Goal: Information Seeking & Learning: Compare options

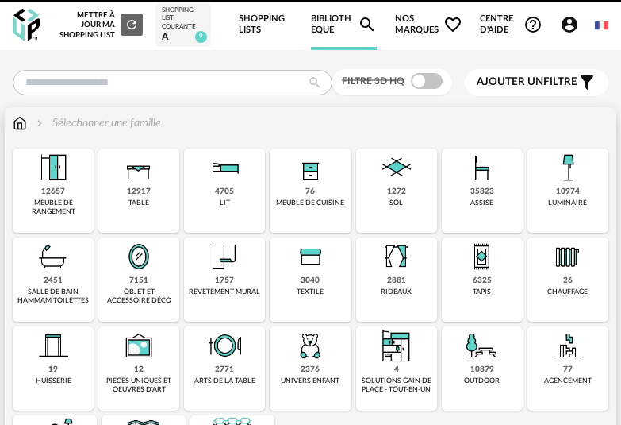
click at [564, 181] on img at bounding box center [568, 167] width 38 height 38
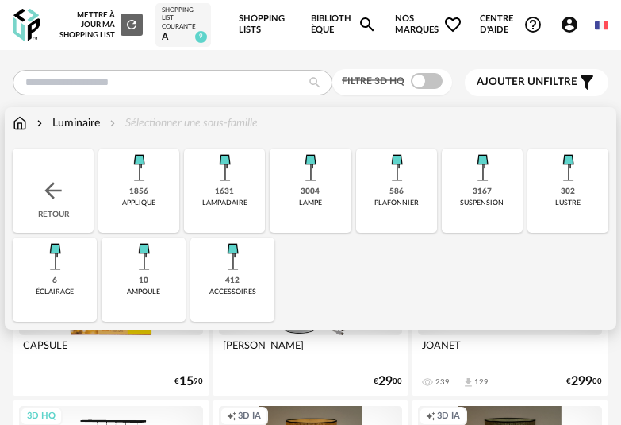
click at [321, 175] on img at bounding box center [310, 167] width 38 height 38
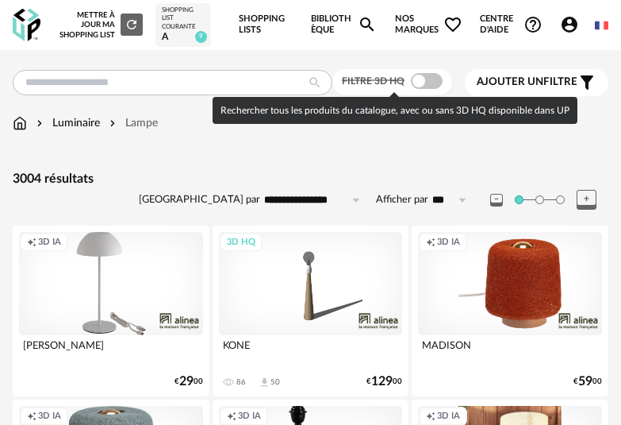
click at [429, 81] on span at bounding box center [427, 81] width 32 height 16
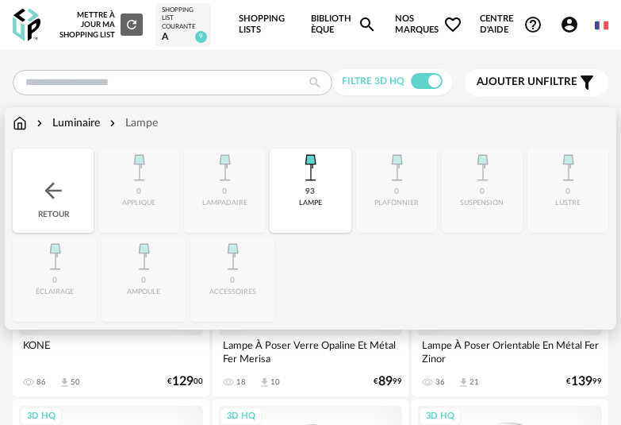
click at [72, 121] on div "Luminaire" at bounding box center [66, 123] width 67 height 16
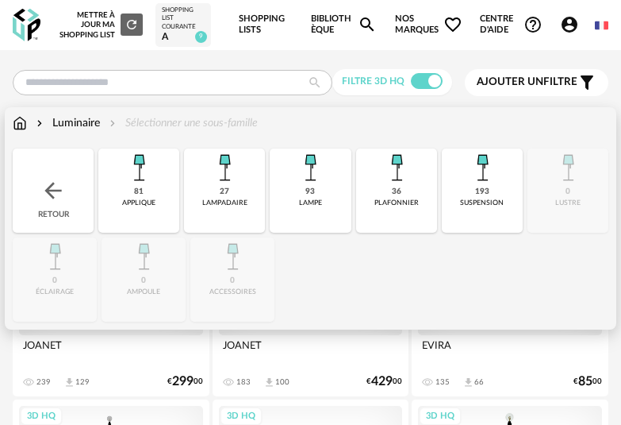
click at [396, 185] on img at bounding box center [397, 167] width 38 height 38
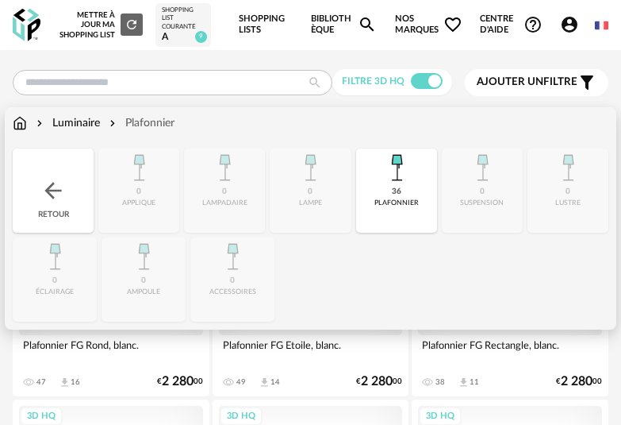
click at [100, 125] on div "Luminaire" at bounding box center [66, 123] width 67 height 16
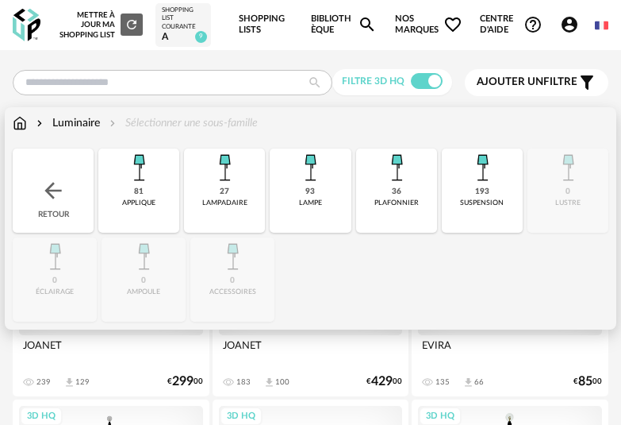
click at [470, 185] on img at bounding box center [482, 167] width 38 height 38
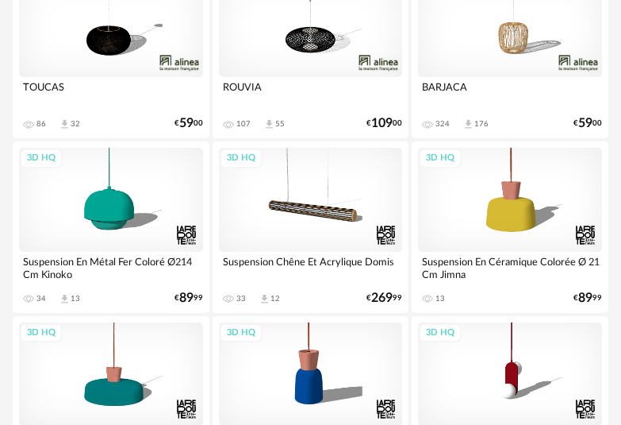
scroll to position [476, 0]
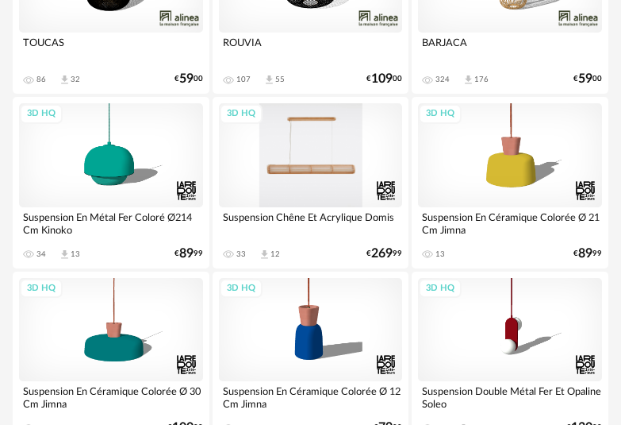
click at [326, 169] on div "3D HQ" at bounding box center [311, 154] width 184 height 103
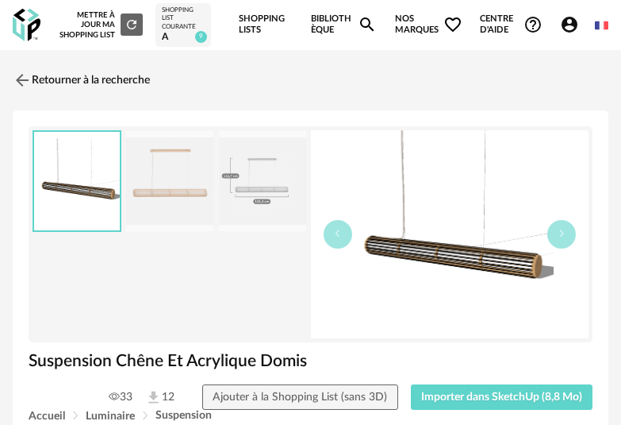
click at [173, 186] on img at bounding box center [169, 181] width 87 height 101
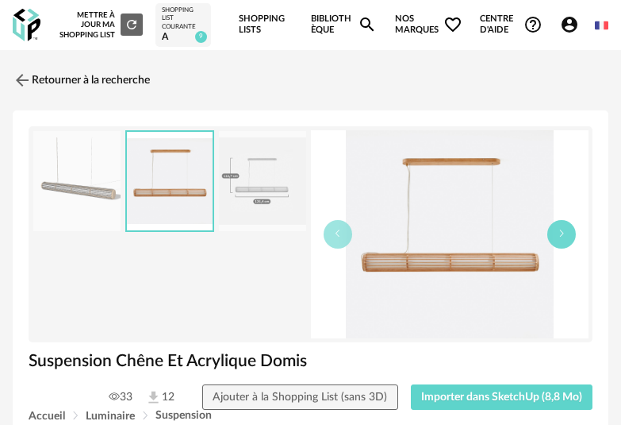
click at [562, 233] on icon "button" at bounding box center [562, 234] width 10 height 10
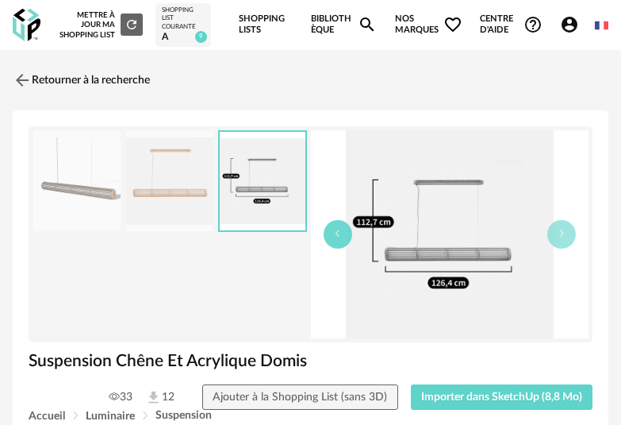
click at [348, 235] on button "button" at bounding box center [338, 234] width 29 height 29
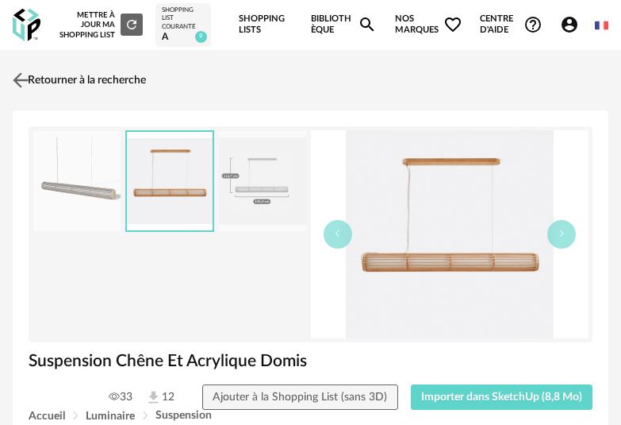
click at [24, 73] on img at bounding box center [21, 79] width 23 height 23
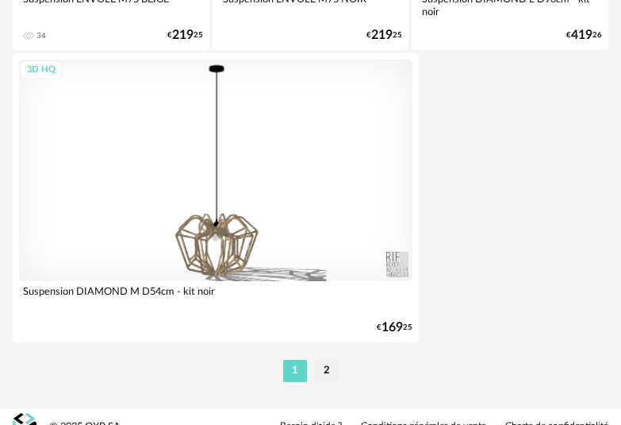
scroll to position [5935, 0]
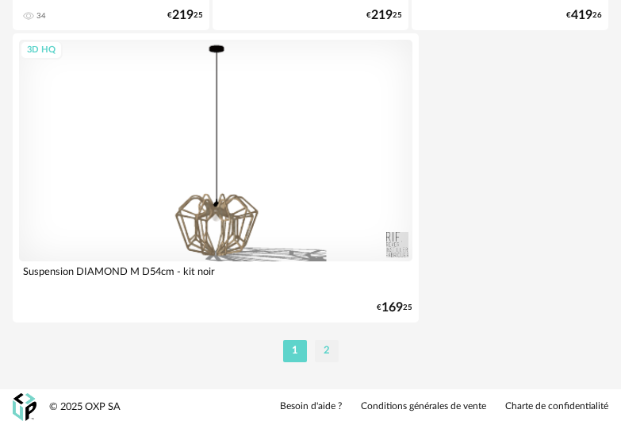
click at [333, 340] on li "2" at bounding box center [327, 351] width 24 height 22
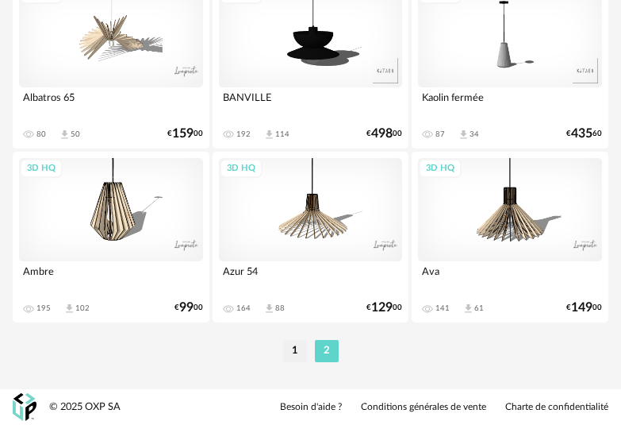
scroll to position [4766, 0]
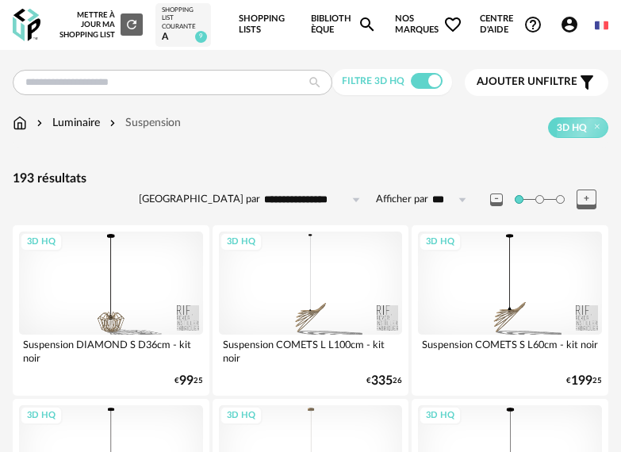
click at [34, 26] on img at bounding box center [27, 25] width 28 height 33
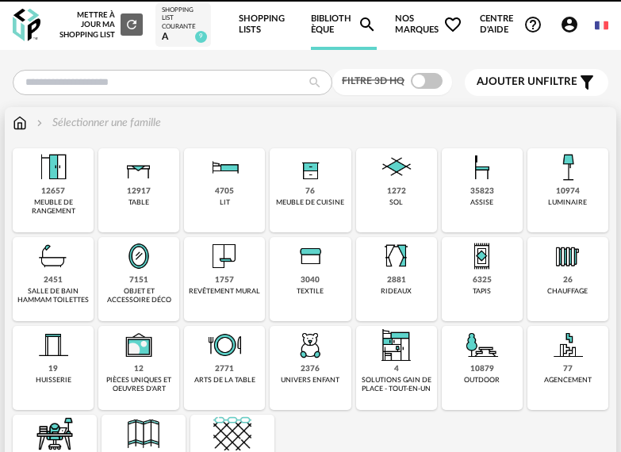
click at [485, 194] on div "35823" at bounding box center [483, 191] width 24 height 10
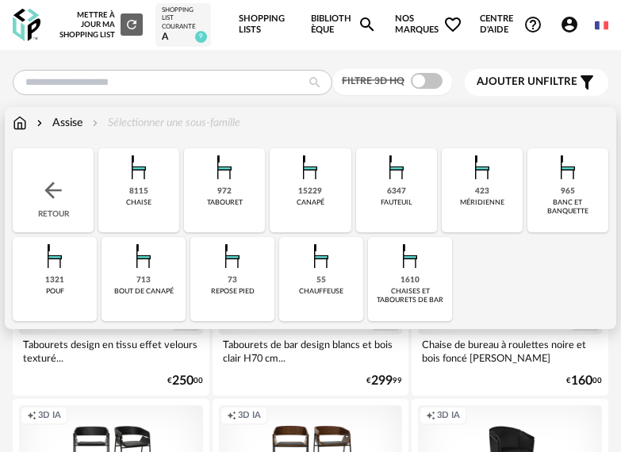
click at [136, 176] on img at bounding box center [139, 167] width 38 height 38
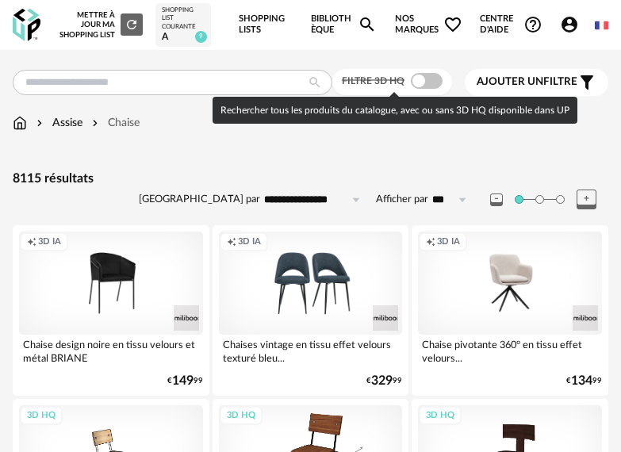
click at [433, 81] on span at bounding box center [427, 81] width 32 height 16
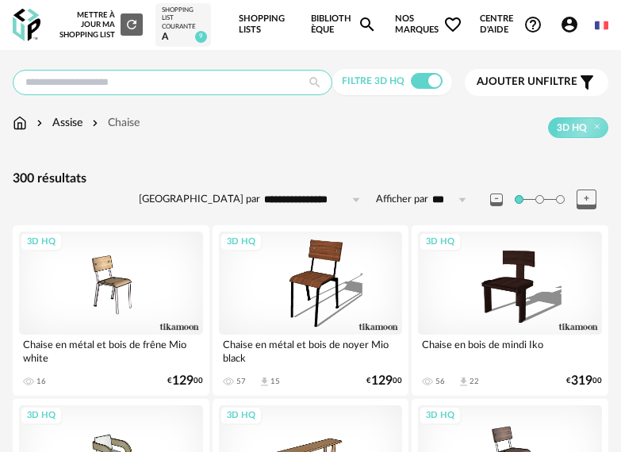
click at [198, 75] on input "text" at bounding box center [173, 82] width 320 height 25
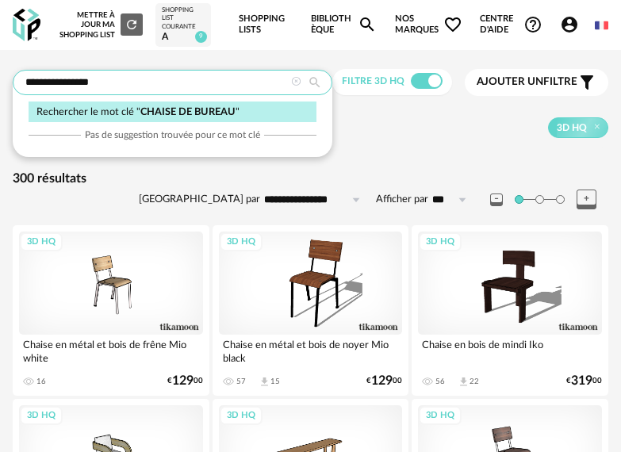
type input "**********"
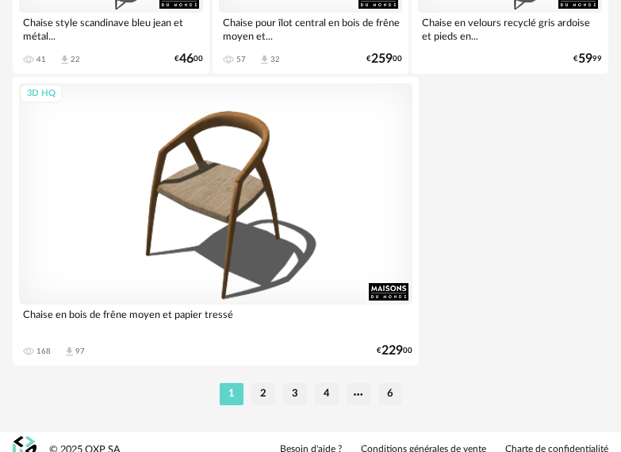
scroll to position [5908, 0]
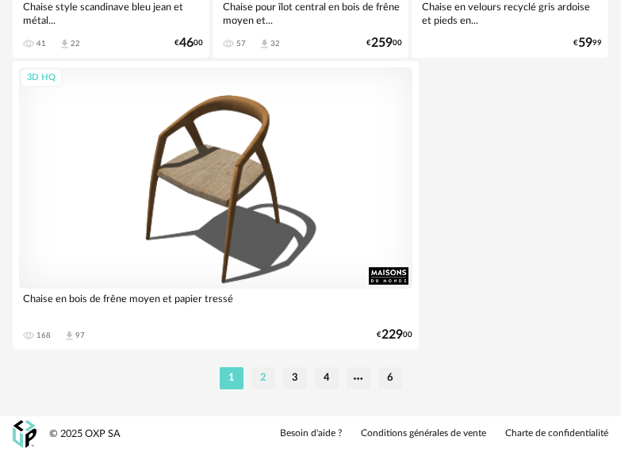
click at [267, 380] on li "2" at bounding box center [264, 378] width 24 height 22
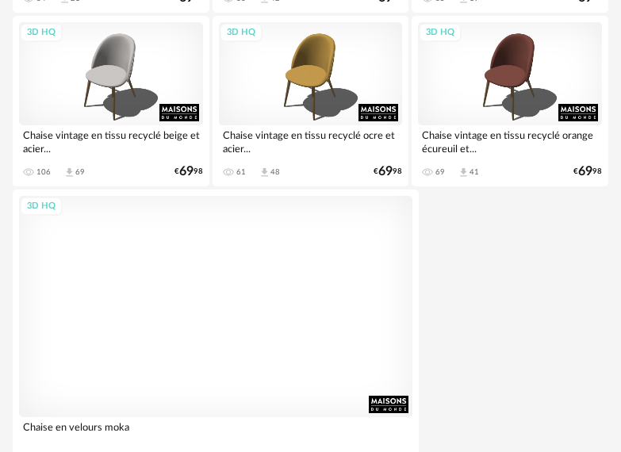
scroll to position [5908, 0]
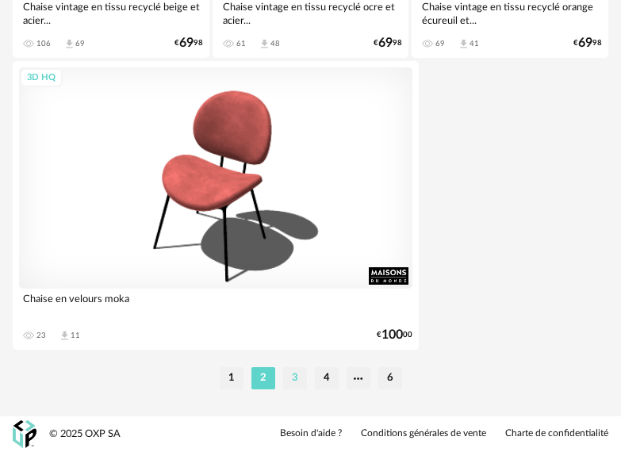
click at [286, 379] on li "3" at bounding box center [295, 378] width 24 height 22
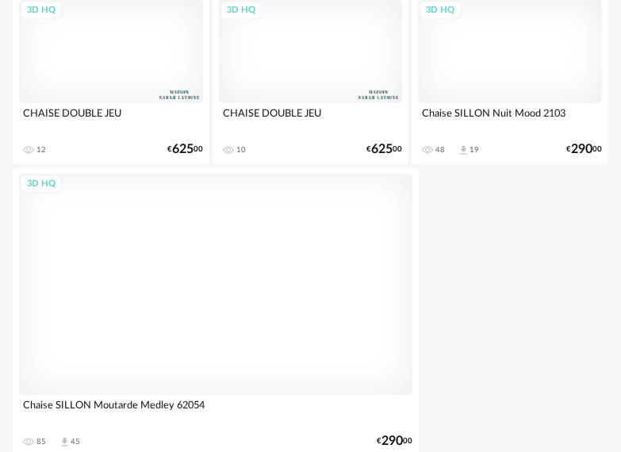
scroll to position [5908, 0]
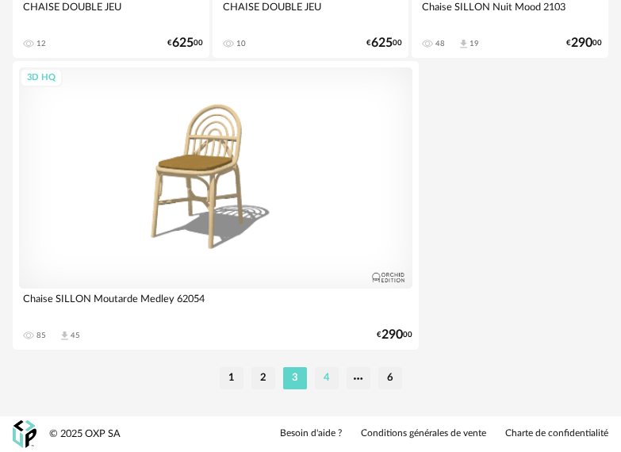
click at [333, 375] on li "4" at bounding box center [327, 378] width 24 height 22
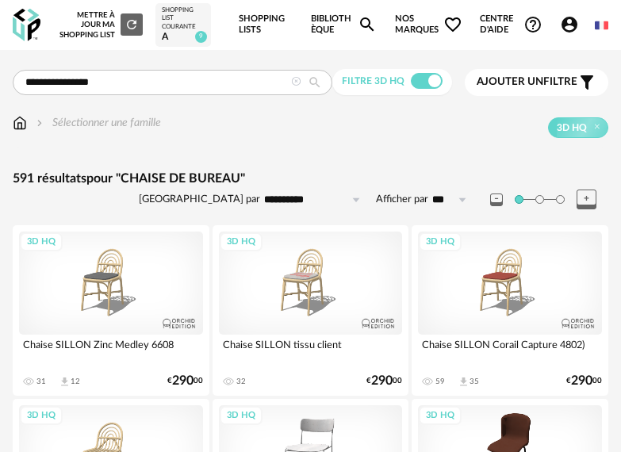
click at [309, 206] on input "**********" at bounding box center [315, 199] width 110 height 25
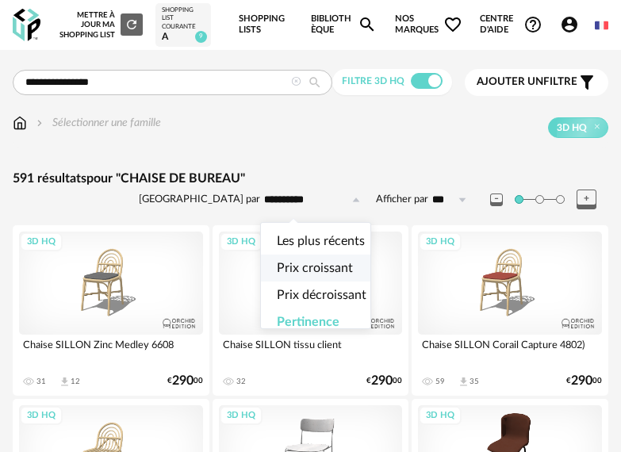
click at [325, 273] on span "Prix croissant" at bounding box center [315, 268] width 76 height 13
type input "**********"
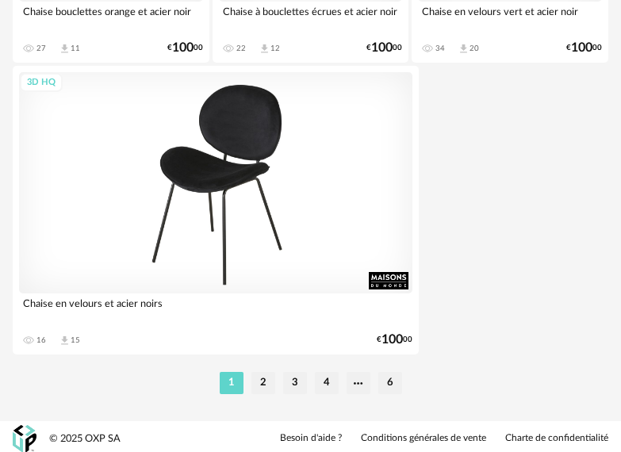
scroll to position [5908, 0]
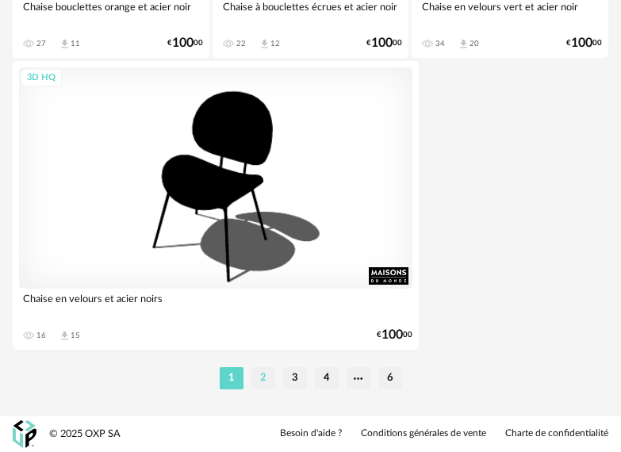
click at [266, 383] on li "2" at bounding box center [264, 378] width 24 height 22
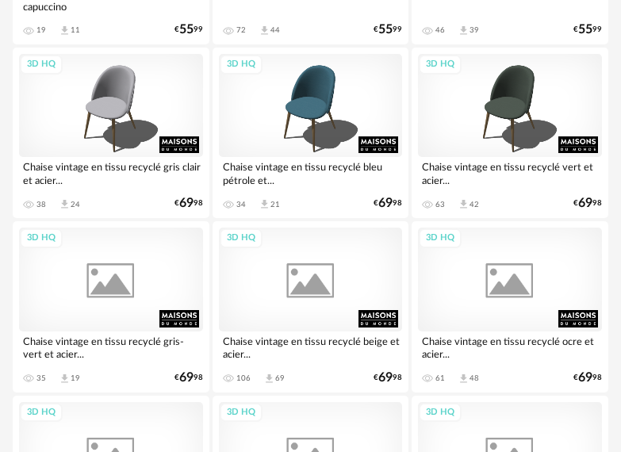
scroll to position [4461, 0]
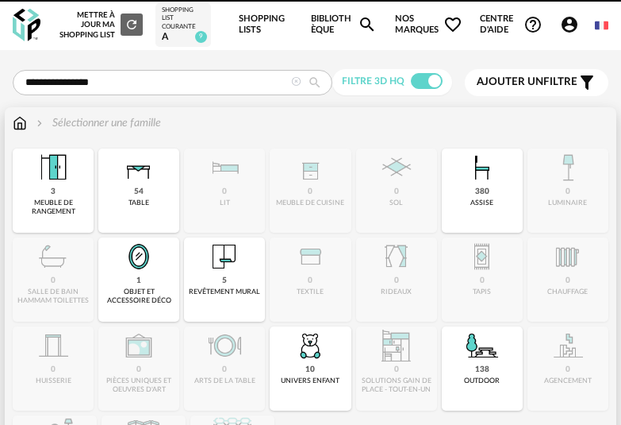
click at [24, 121] on img at bounding box center [20, 123] width 14 height 16
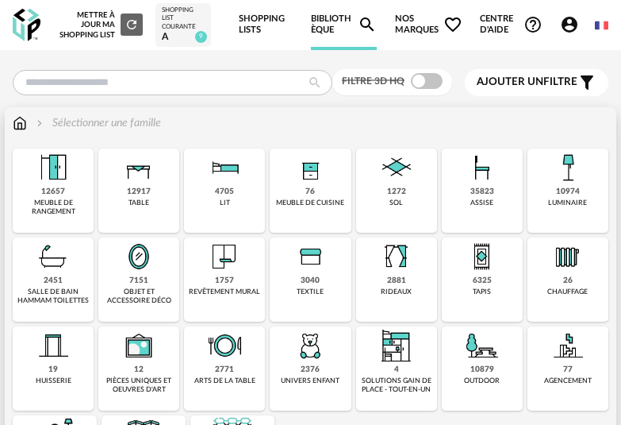
click at [470, 183] on img at bounding box center [482, 167] width 38 height 38
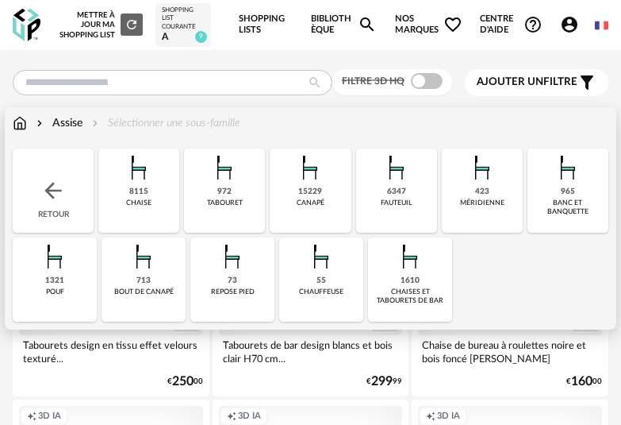
click at [134, 187] on div "8115" at bounding box center [138, 191] width 19 height 10
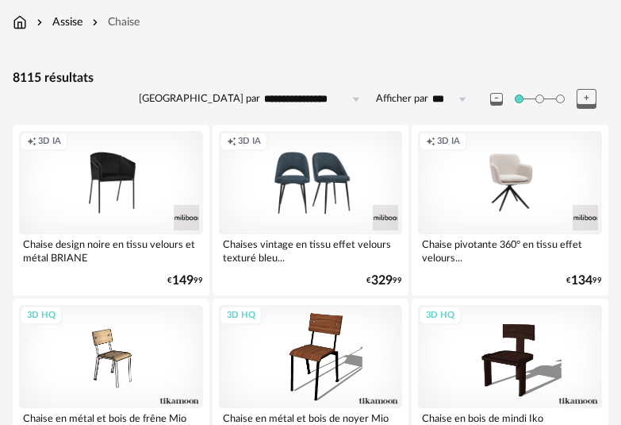
scroll to position [83, 0]
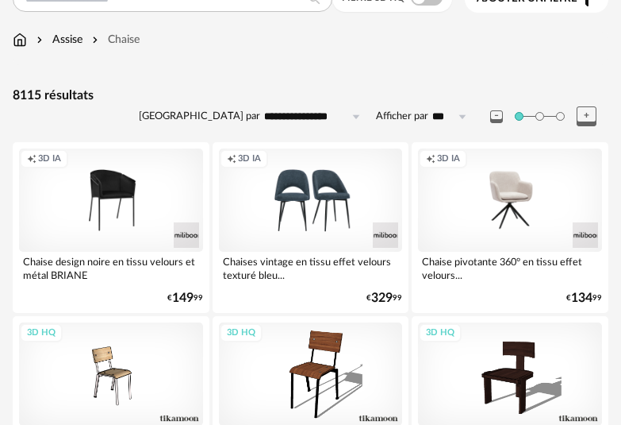
click at [321, 119] on input "**********" at bounding box center [315, 116] width 110 height 25
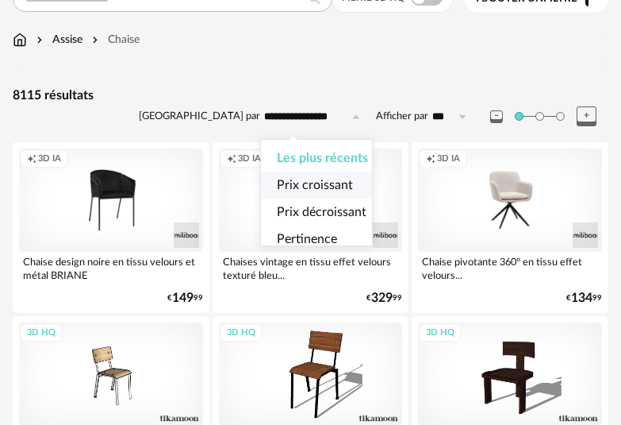
click at [313, 186] on span "Prix croissant" at bounding box center [315, 185] width 76 height 13
type input "**********"
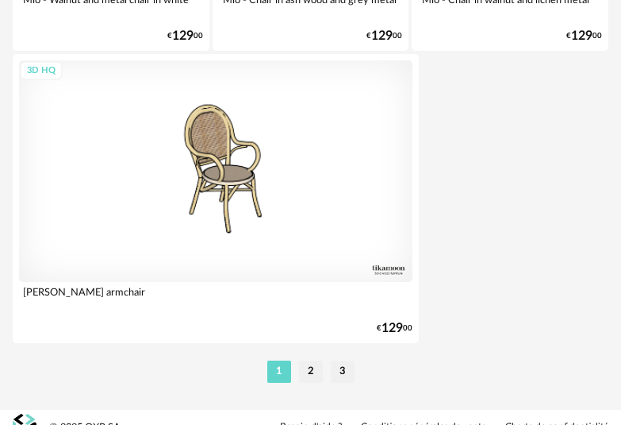
scroll to position [5935, 0]
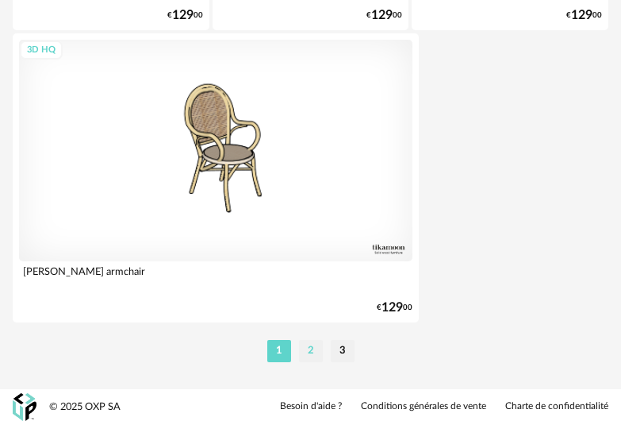
click at [312, 345] on li "2" at bounding box center [311, 351] width 24 height 22
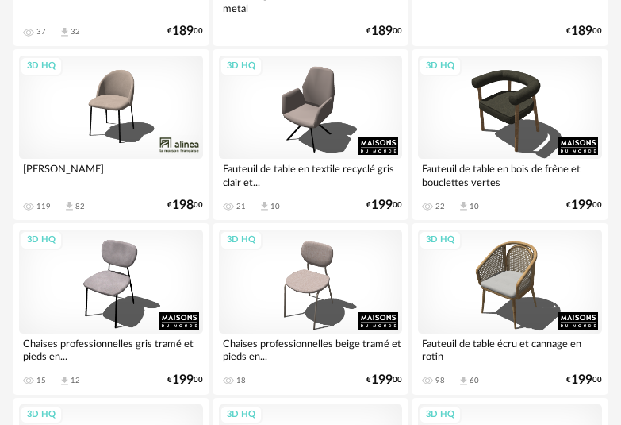
scroll to position [4921, 0]
